Goal: Task Accomplishment & Management: Manage account settings

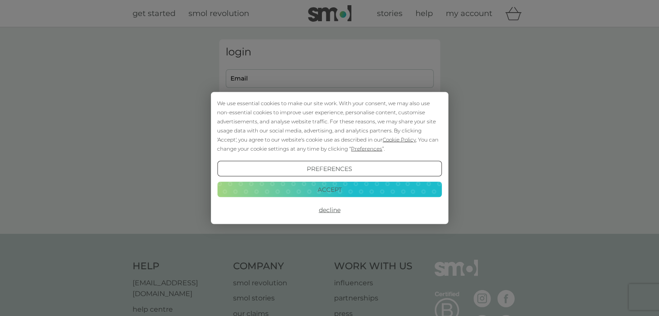
type input "[EMAIL_ADDRESS][DOMAIN_NAME]"
click at [327, 208] on button "Decline" at bounding box center [329, 210] width 224 height 16
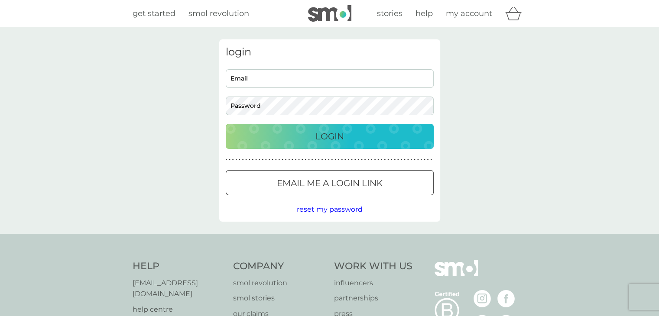
type input "[EMAIL_ADDRESS][DOMAIN_NAME]"
click at [327, 137] on p "Login" at bounding box center [329, 137] width 29 height 14
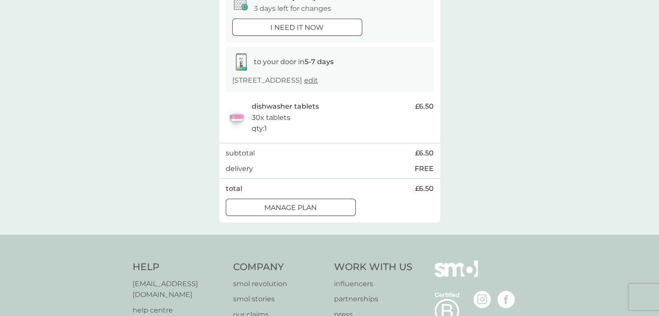
scroll to position [87, 0]
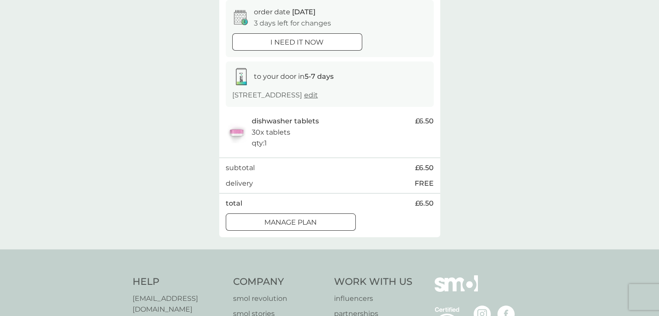
click at [295, 225] on div at bounding box center [290, 222] width 31 height 9
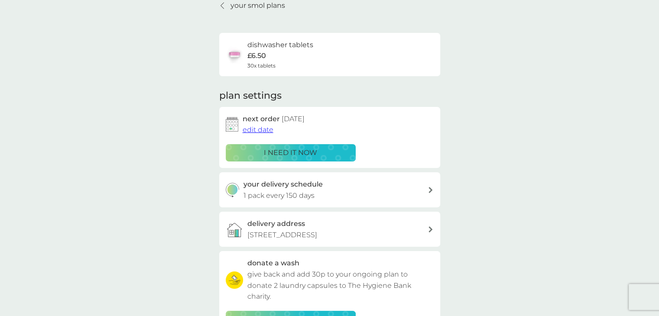
scroll to position [87, 0]
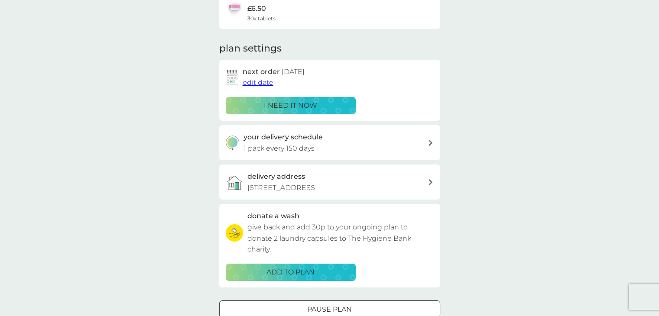
click at [274, 105] on p "i need it now" at bounding box center [290, 105] width 53 height 11
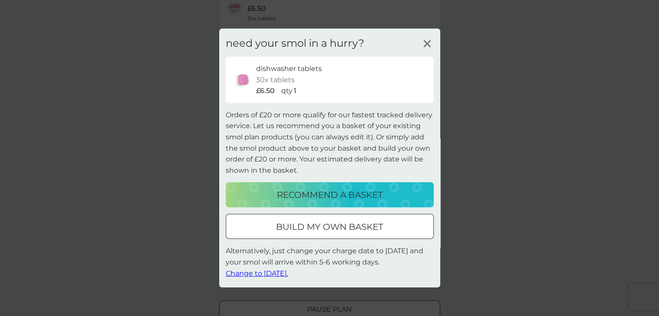
click at [424, 39] on icon at bounding box center [427, 43] width 13 height 13
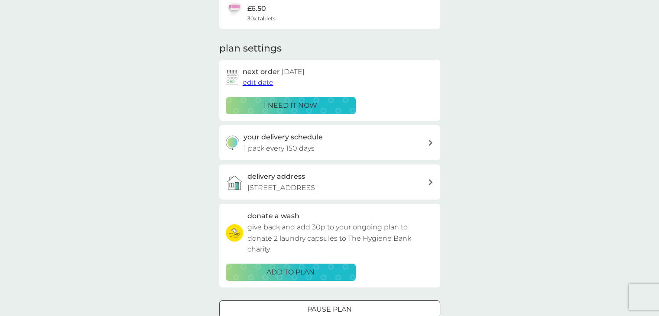
click at [260, 83] on span "edit date" at bounding box center [258, 82] width 31 height 8
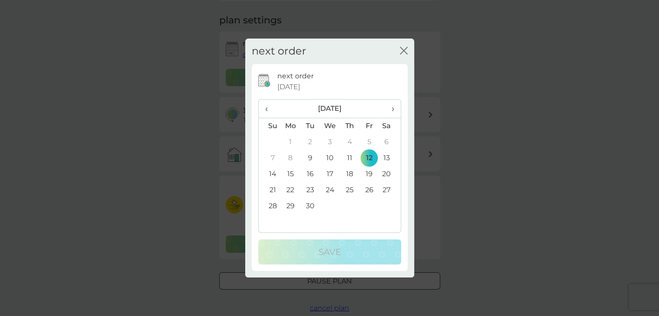
scroll to position [130, 0]
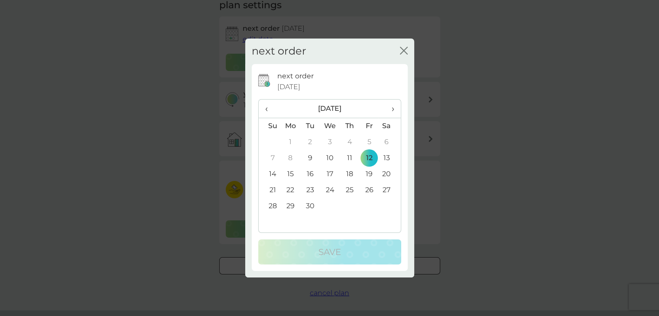
click at [392, 109] on span "›" at bounding box center [389, 109] width 9 height 18
click at [350, 205] on td "30" at bounding box center [349, 206] width 19 height 16
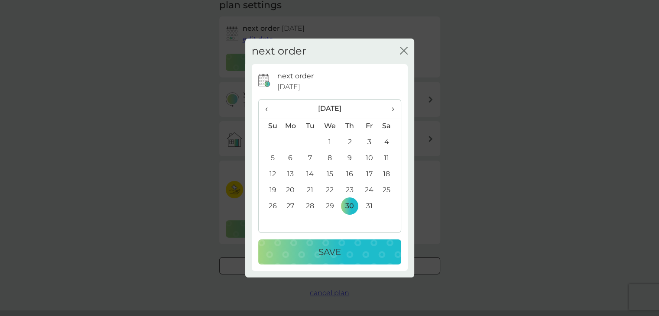
click at [329, 253] on p "Save" at bounding box center [329, 252] width 23 height 14
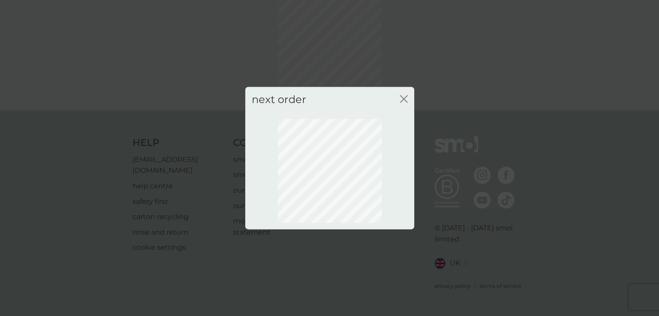
scroll to position [47, 0]
